Goal: Complete application form

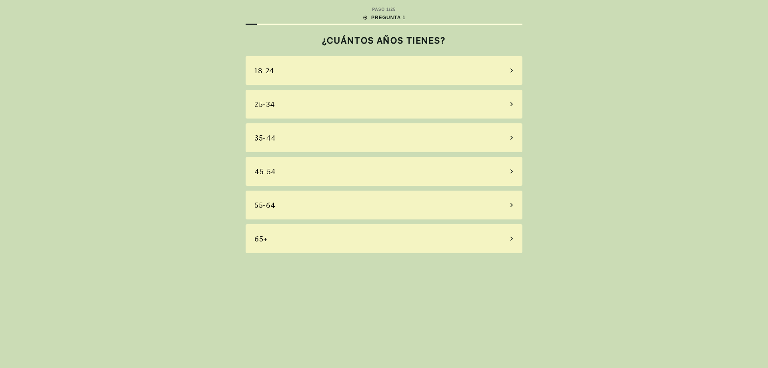
click at [294, 102] on div "25-34" at bounding box center [384, 104] width 277 height 29
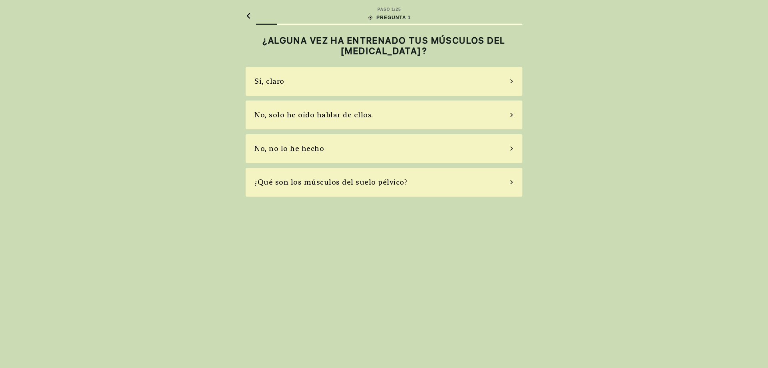
click at [285, 113] on font "No, solo he oído hablar de ellos." at bounding box center [314, 114] width 119 height 8
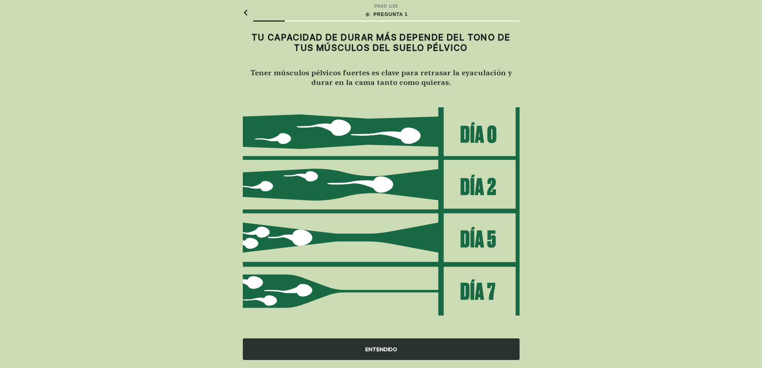
scroll to position [6, 0]
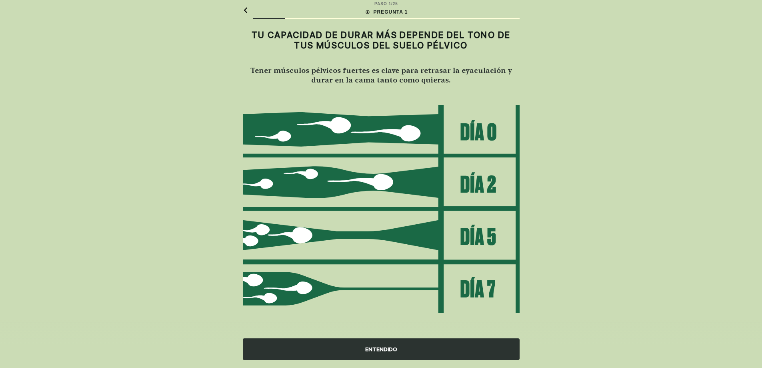
click at [326, 344] on div "ENTENDIDO" at bounding box center [381, 349] width 277 height 22
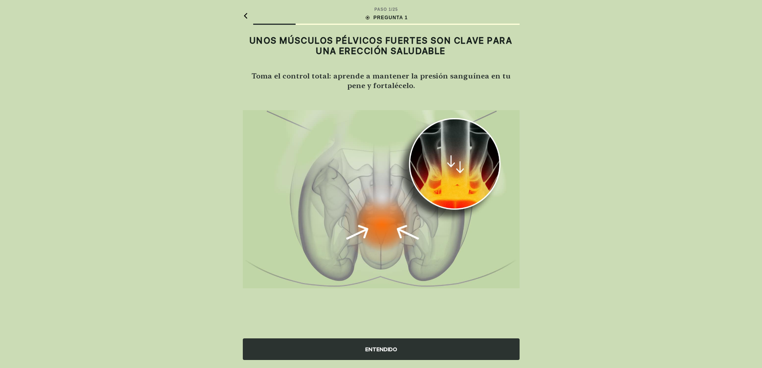
scroll to position [0, 0]
click at [326, 344] on div "ENTENDIDO" at bounding box center [384, 349] width 277 height 22
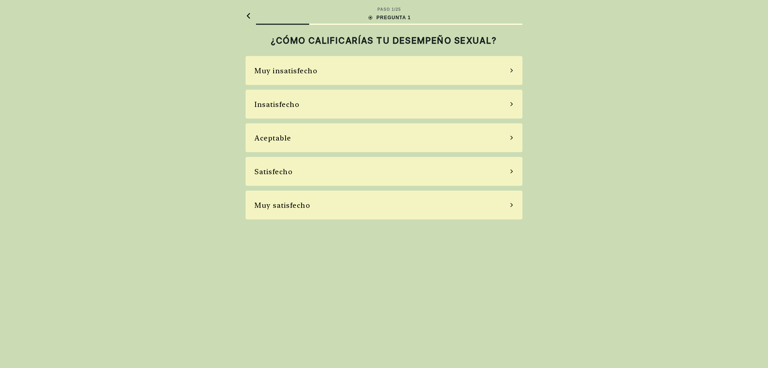
click at [276, 132] on div "Aceptable" at bounding box center [273, 137] width 37 height 11
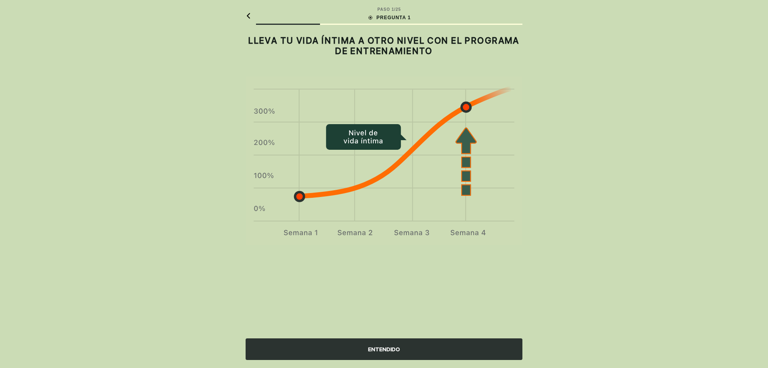
click at [321, 348] on div "ENTENDIDO" at bounding box center [384, 349] width 277 height 22
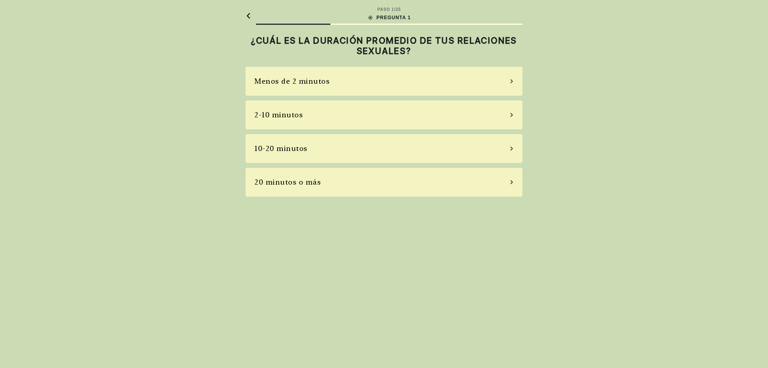
click at [293, 112] on font "2-10 minutos" at bounding box center [279, 114] width 48 height 8
click at [276, 123] on div "A veces" at bounding box center [384, 114] width 277 height 29
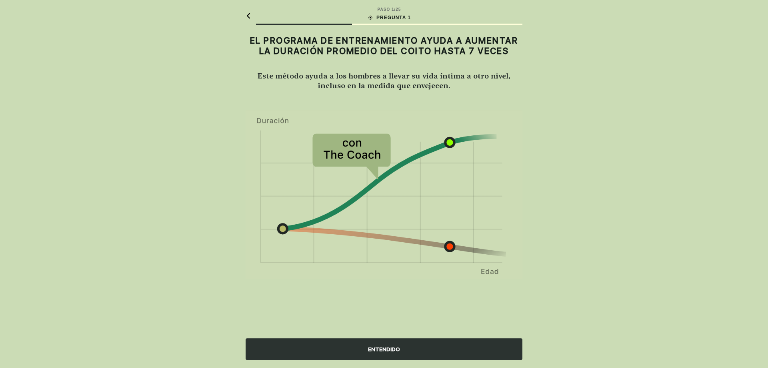
click at [308, 342] on div "ENTENDIDO" at bounding box center [384, 349] width 277 height 22
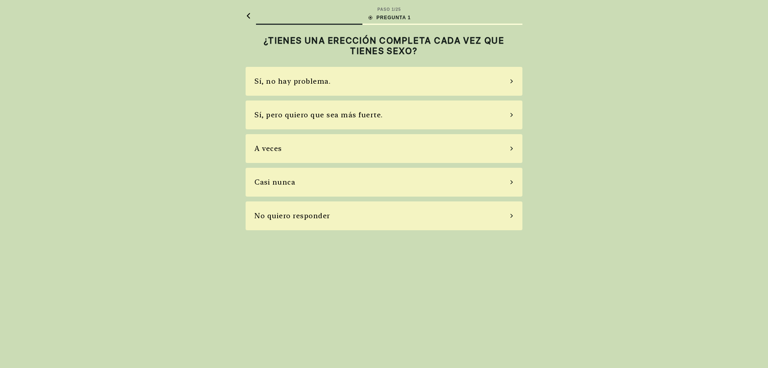
click at [302, 87] on div "Sí, no hay problema." at bounding box center [384, 81] width 277 height 29
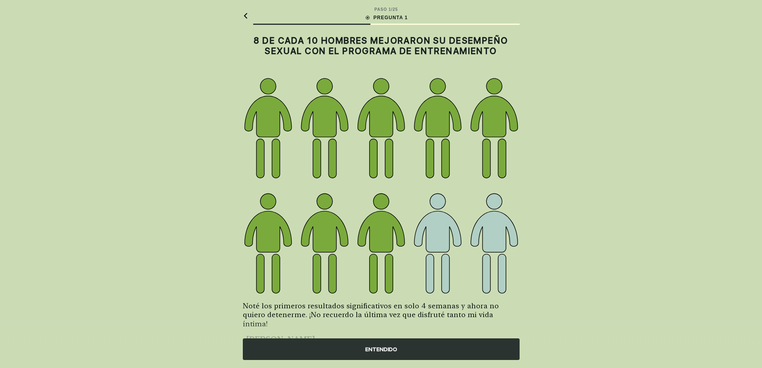
click at [298, 345] on div "ENTENDIDO" at bounding box center [381, 349] width 277 height 22
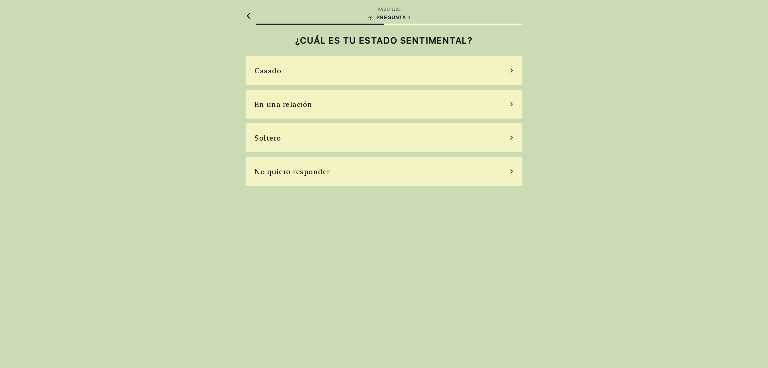
click at [293, 105] on font "En una relación" at bounding box center [284, 104] width 58 height 8
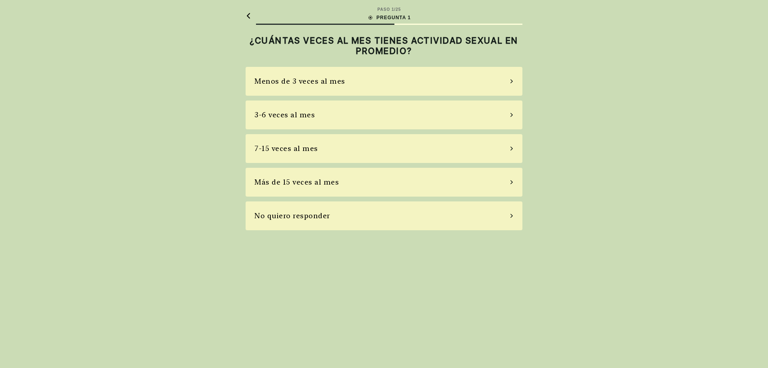
click at [305, 113] on font "3-6 veces al mes" at bounding box center [285, 114] width 60 height 8
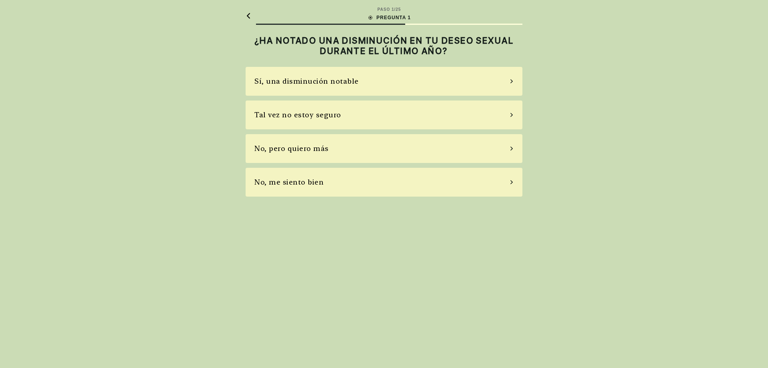
click at [299, 185] on font "No, me siento bien" at bounding box center [289, 182] width 69 height 8
click at [294, 82] on font "Sí, tomo bastantes pastillas" at bounding box center [306, 81] width 102 height 8
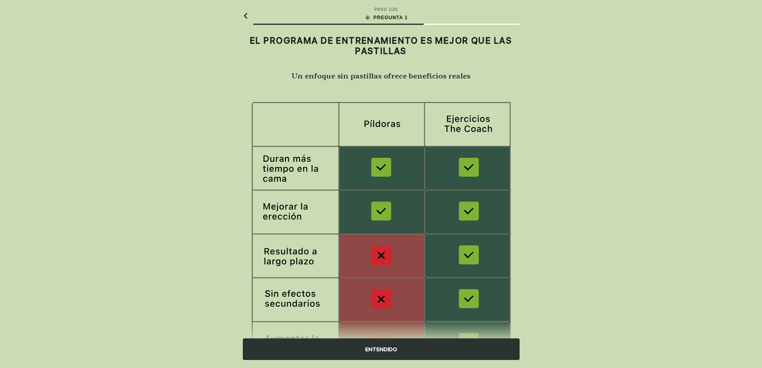
click at [300, 343] on div "ENTENDIDO" at bounding box center [381, 349] width 277 height 22
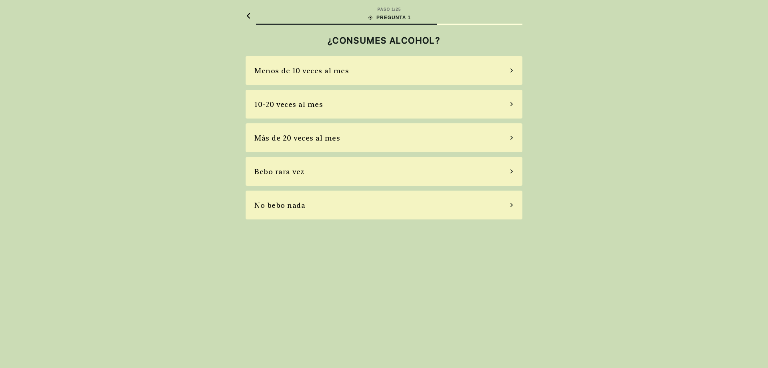
click at [300, 68] on font "Menos de 10 veces al mes" at bounding box center [302, 70] width 94 height 8
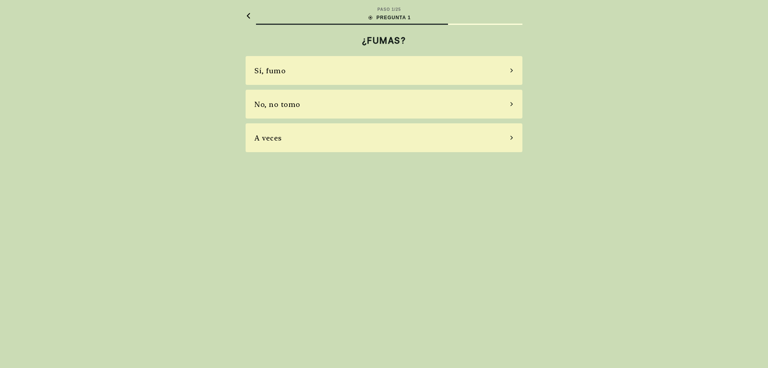
click at [257, 144] on div "A veces" at bounding box center [384, 137] width 277 height 29
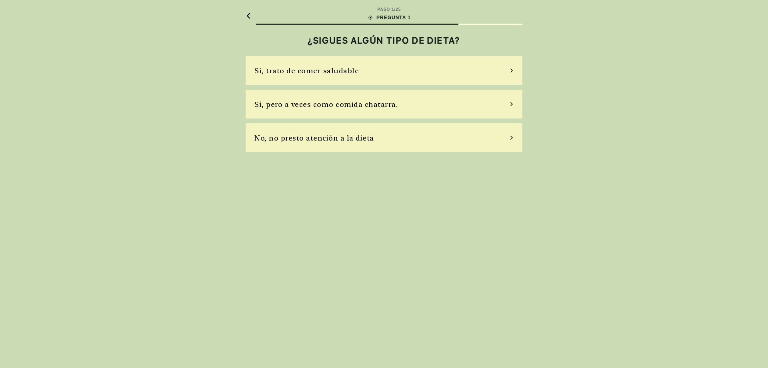
click at [297, 68] on font "Sí, trato de comer saludable" at bounding box center [307, 70] width 104 height 8
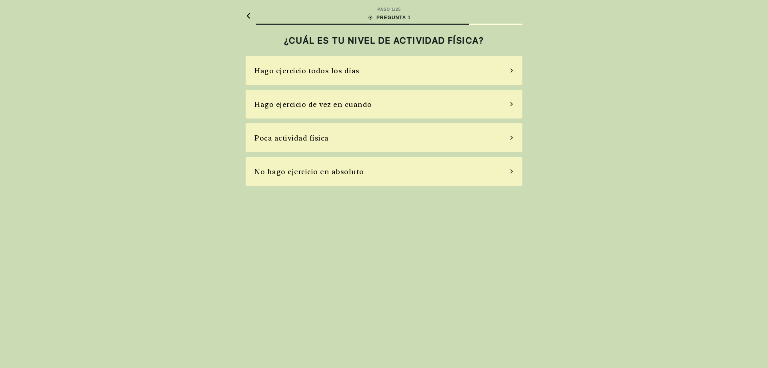
click at [280, 109] on div "Hago ejercicio de vez en cuando" at bounding box center [314, 104] width 118 height 11
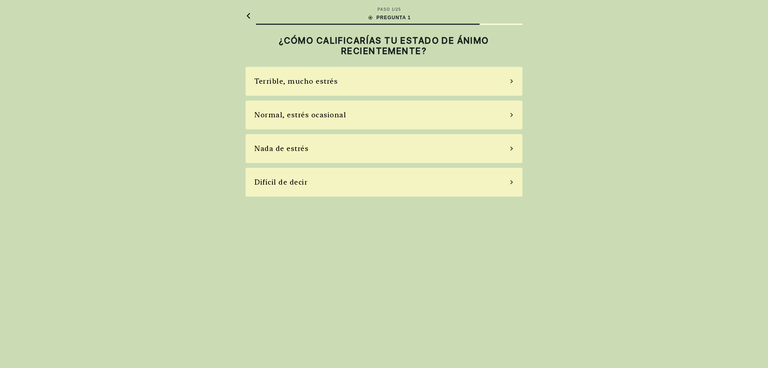
click at [271, 110] on div "Normal, estrés ocasional" at bounding box center [301, 114] width 92 height 11
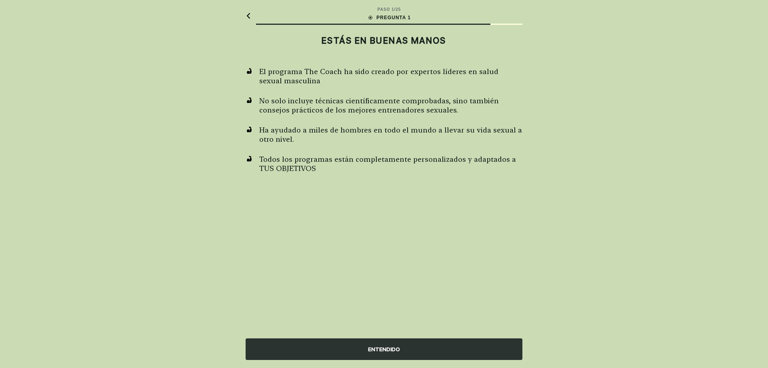
click at [276, 351] on div "ENTENDIDO" at bounding box center [384, 349] width 277 height 22
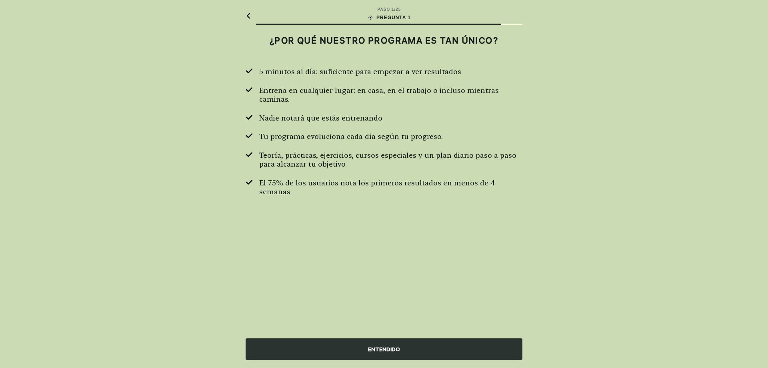
click at [276, 351] on div "ENTENDIDO" at bounding box center [384, 349] width 277 height 22
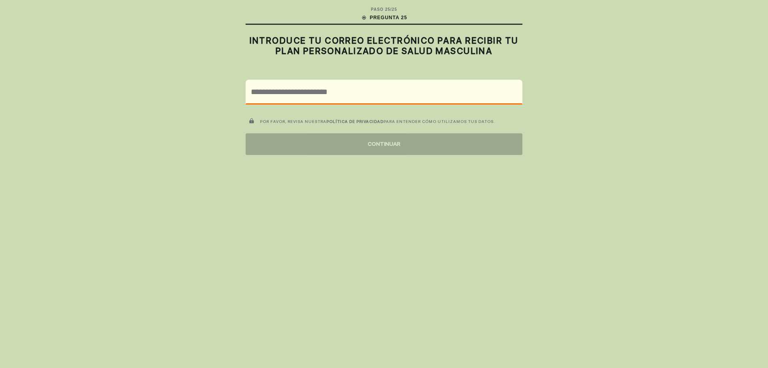
drag, startPoint x: 345, startPoint y: 58, endPoint x: 331, endPoint y: 66, distance: 15.2
drag, startPoint x: 331, startPoint y: 66, endPoint x: 202, endPoint y: 91, distance: 131.6
click at [202, 91] on div "PASO 25 / 25 PREGUNTA 25 INTRODUCE TU CORREO ELECTRÓNICO PARA RECIBIR TU PLAN P…" at bounding box center [384, 184] width 768 height 368
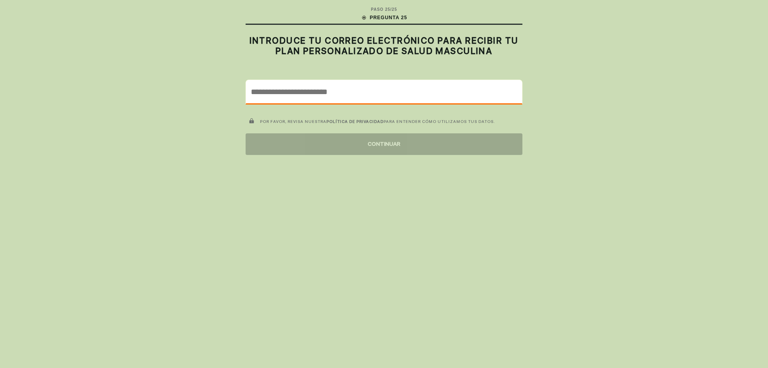
click at [345, 91] on input "email" at bounding box center [384, 91] width 276 height 23
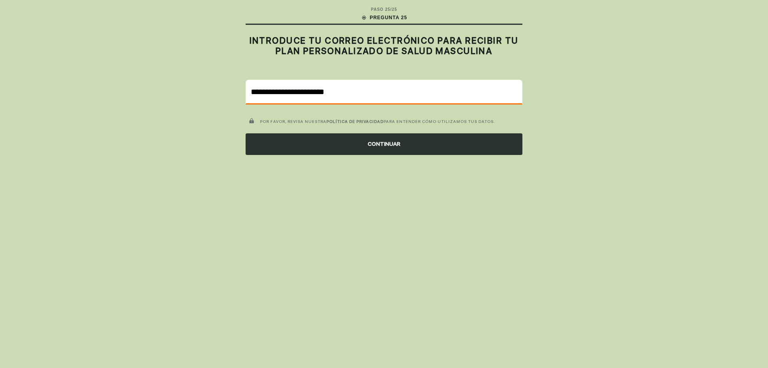
type input "**********"
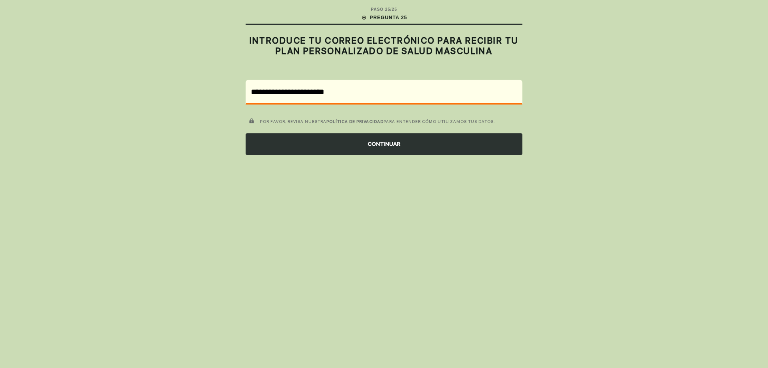
click at [339, 150] on div "CONTINUAR" at bounding box center [384, 144] width 277 height 22
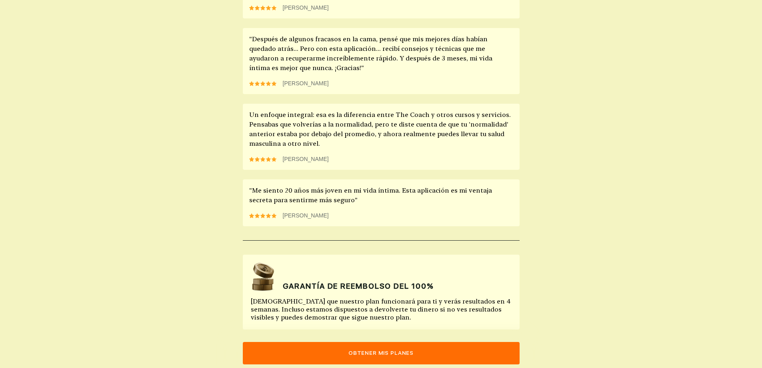
scroll to position [682, 0]
